Goal: Task Accomplishment & Management: Use online tool/utility

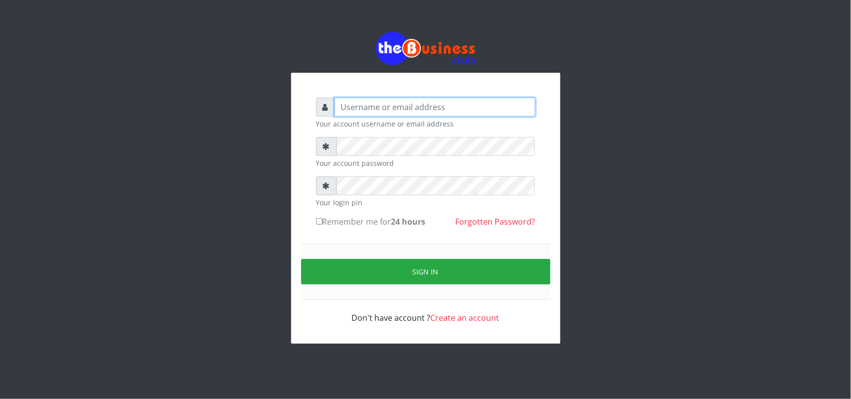
type input "uwa"
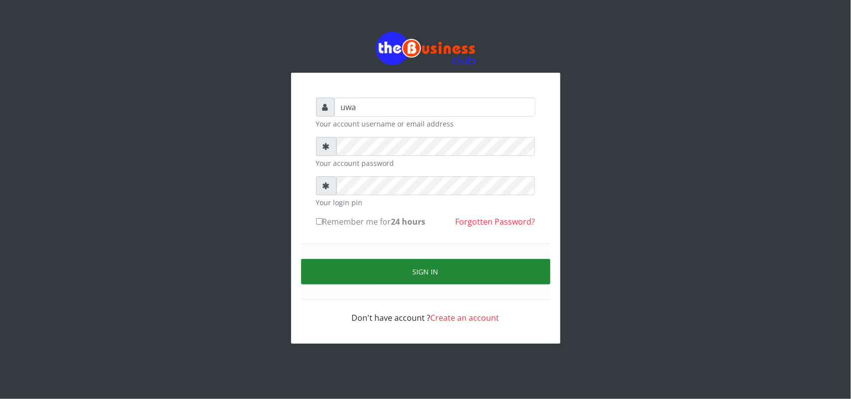
click at [429, 270] on button "Sign in" at bounding box center [425, 271] width 249 height 25
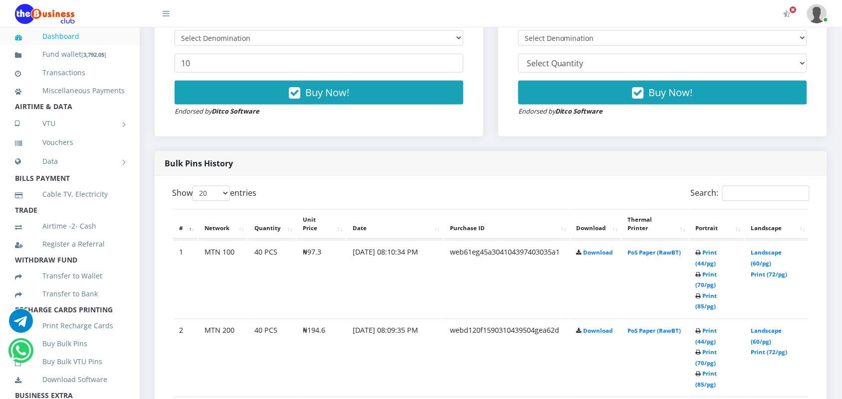
scroll to position [399, 0]
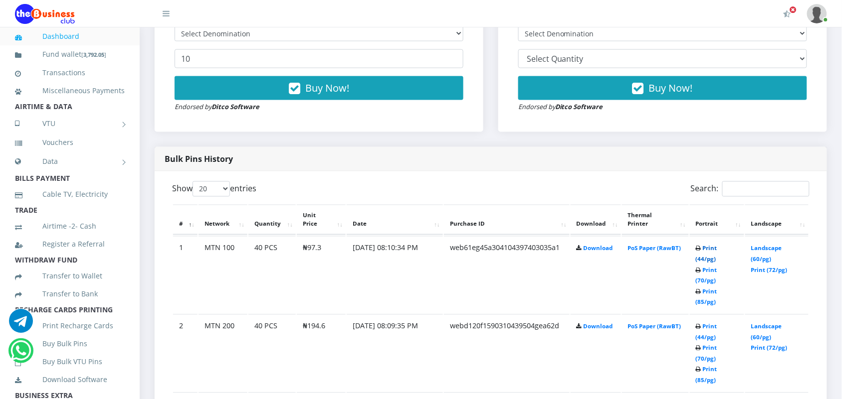
click at [703, 245] on link "Print (44/pg)" at bounding box center [706, 254] width 21 height 18
click at [705, 323] on link "Print (44/pg)" at bounding box center [706, 332] width 21 height 18
click at [700, 323] on link "Print (44/pg)" at bounding box center [706, 332] width 21 height 18
